Goal: Complete application form

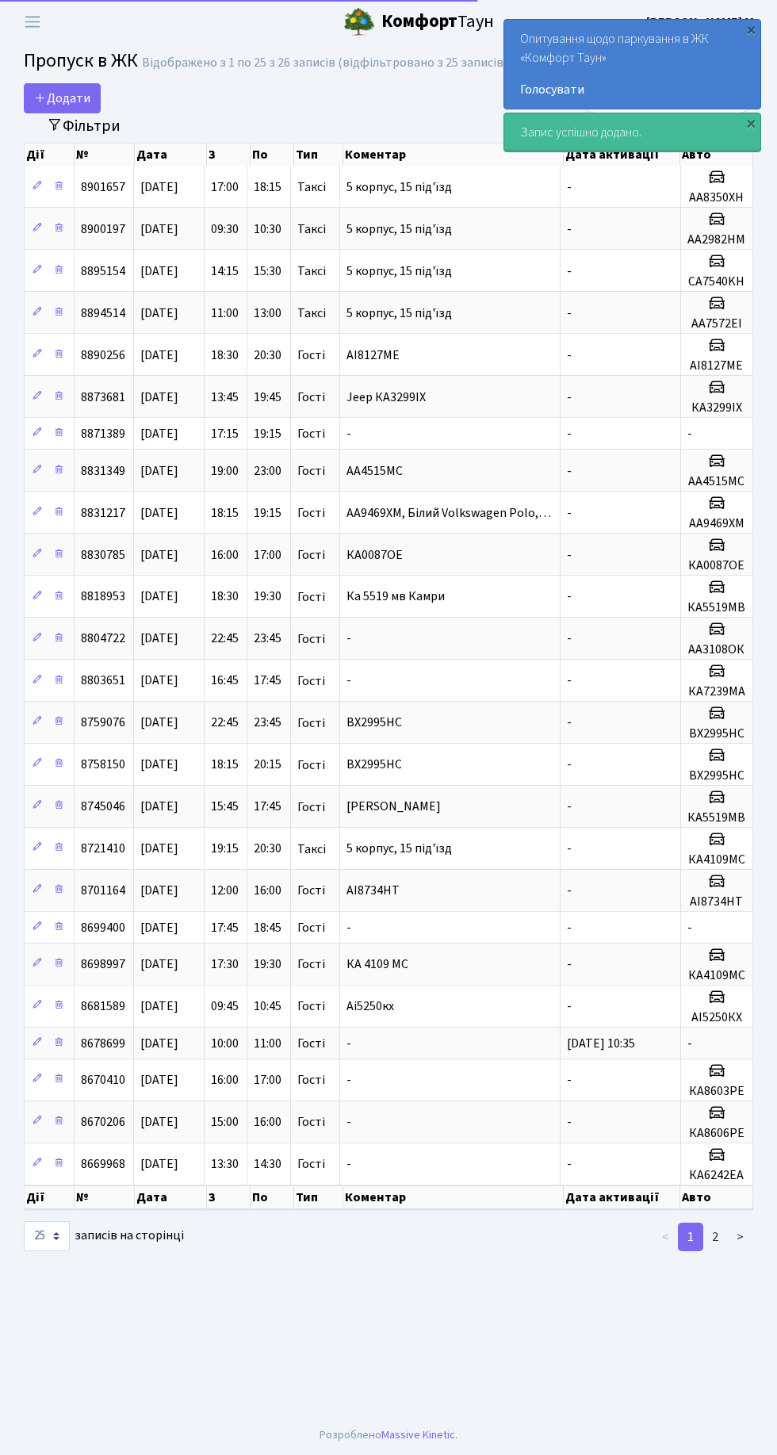
select select "25"
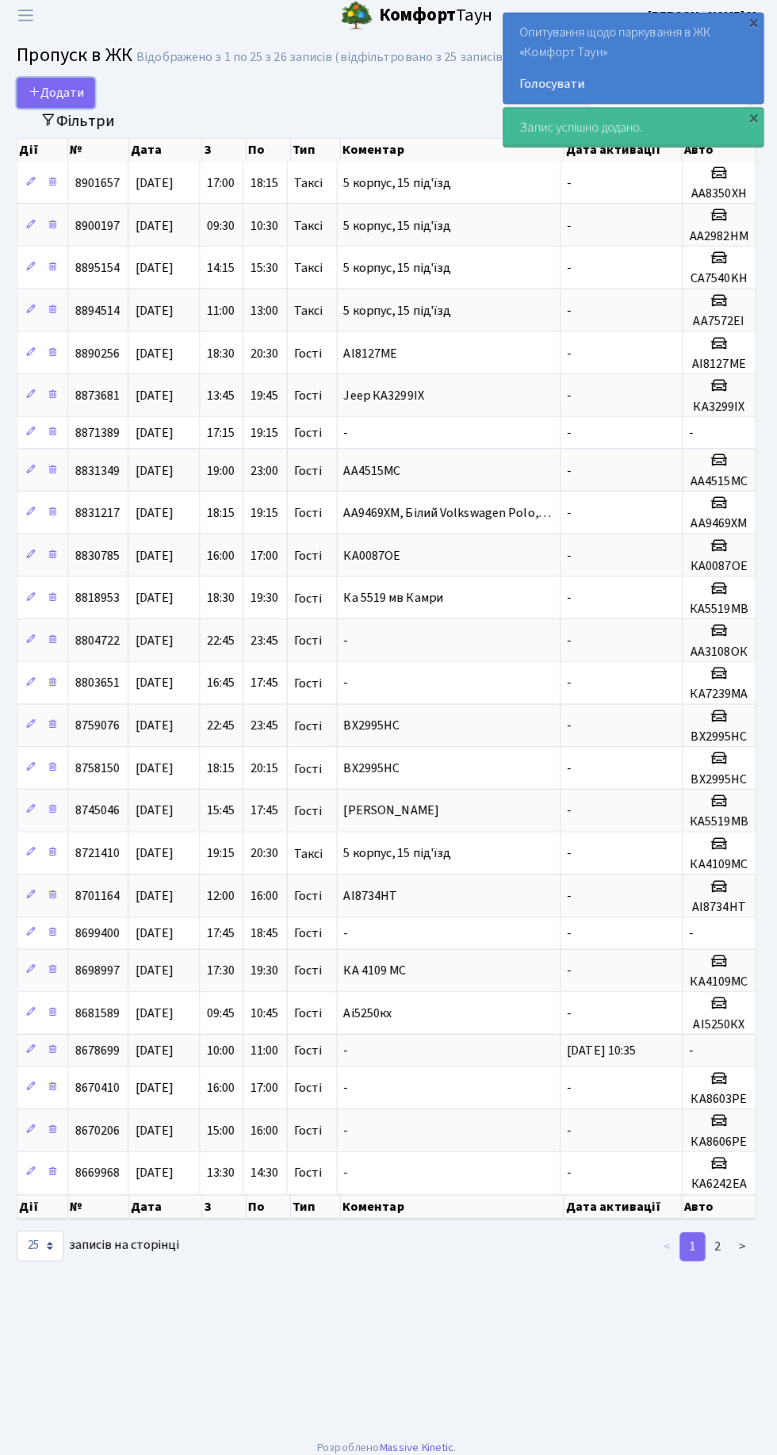
click at [67, 90] on span "Додати" at bounding box center [62, 98] width 56 height 17
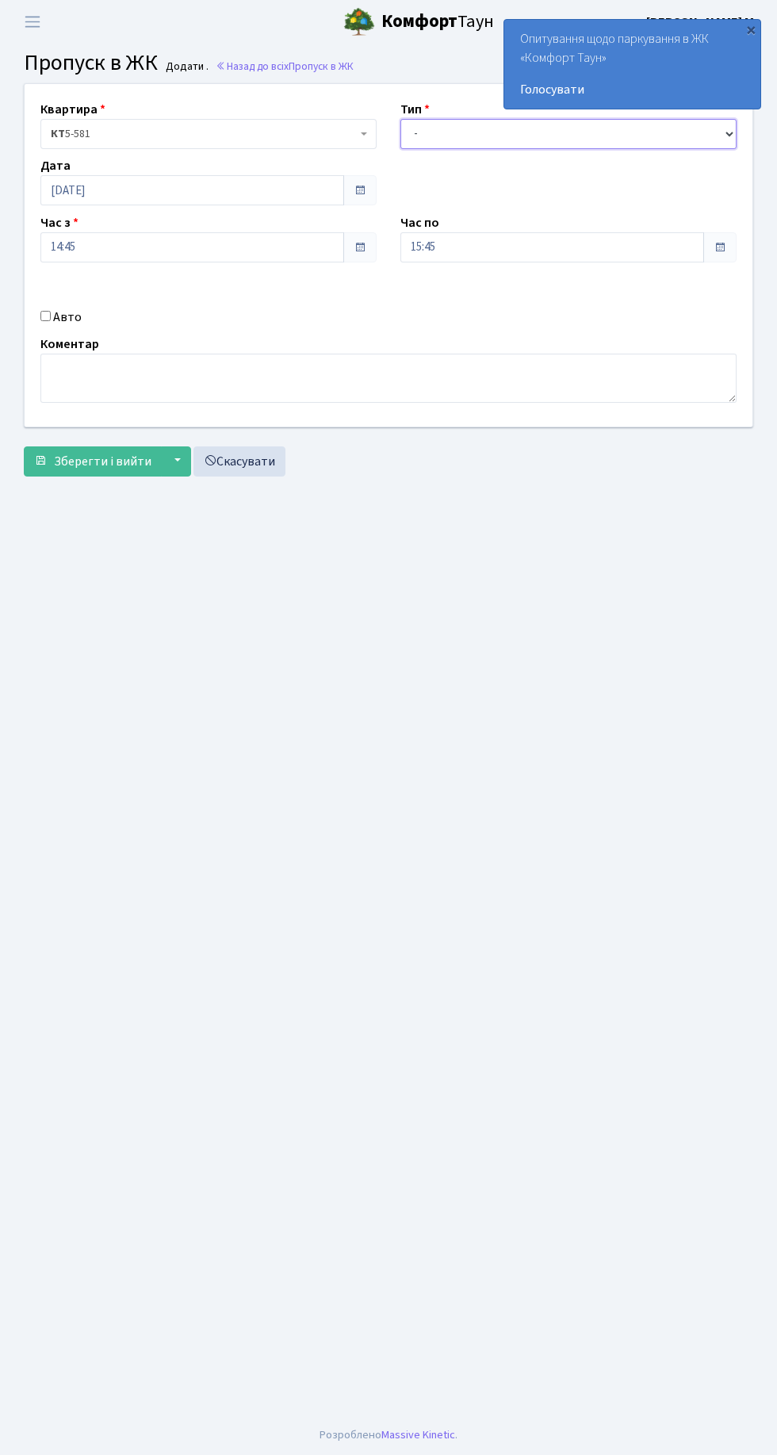
click at [477, 135] on select "- Доставка Таксі Гості Сервіс" at bounding box center [568, 134] width 336 height 30
select select "1"
click at [400, 119] on select "- Доставка Таксі Гості Сервіс" at bounding box center [568, 134] width 336 height 30
click at [46, 312] on input "Авто" at bounding box center [45, 316] width 10 height 10
checkbox input "true"
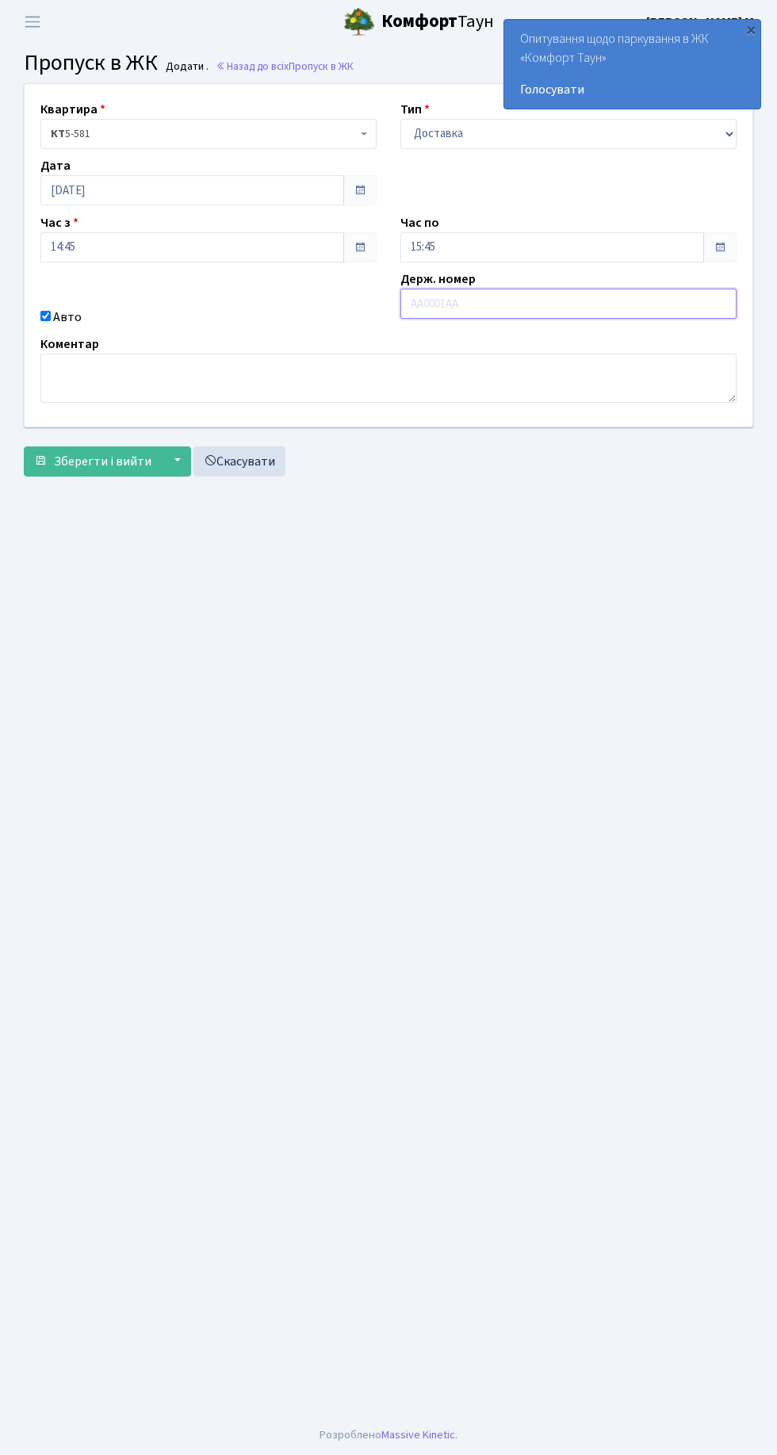
click at [524, 305] on input "text" at bounding box center [568, 304] width 336 height 30
type input "AA6713HO"
click at [113, 462] on span "Зберегти і вийти" at bounding box center [103, 461] width 98 height 17
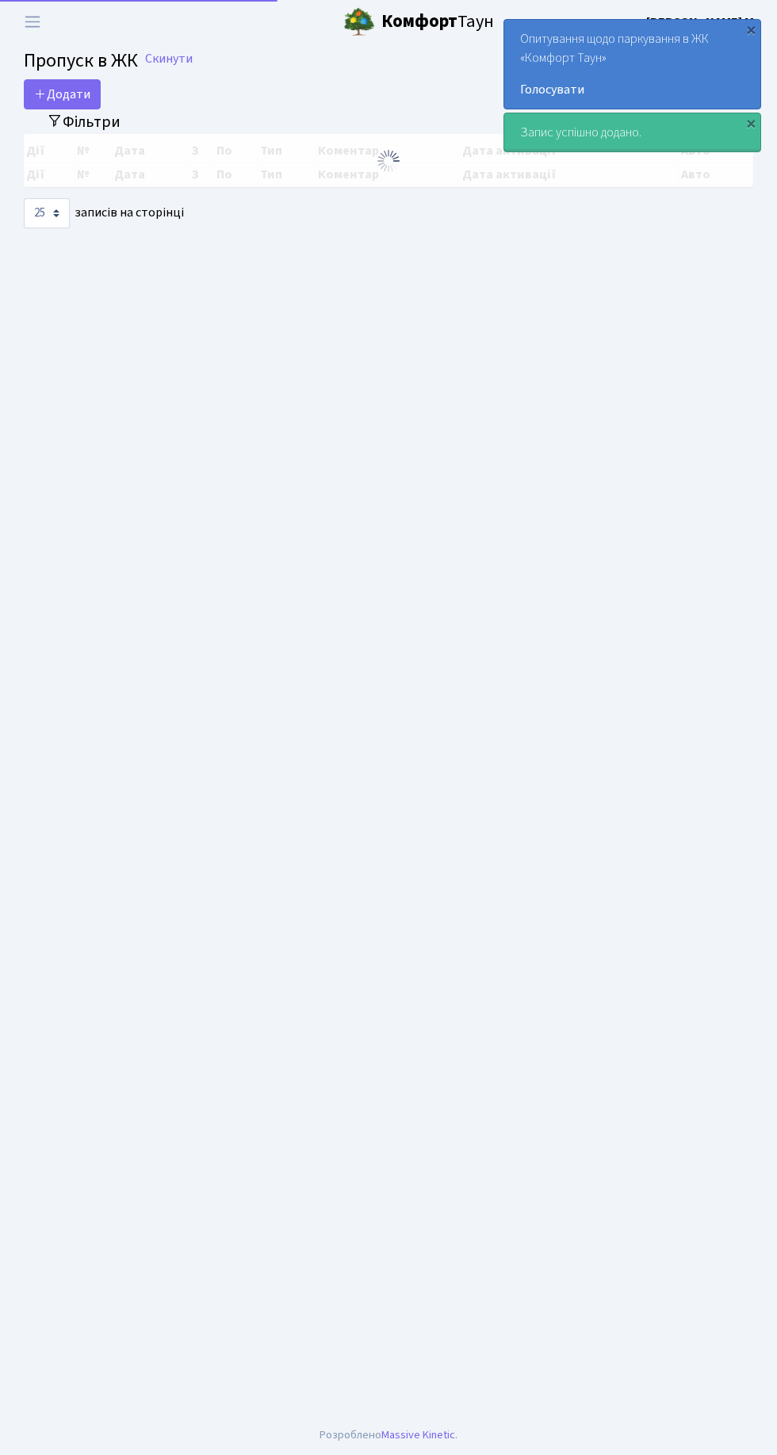
select select "25"
